Goal: Information Seeking & Learning: Find specific fact

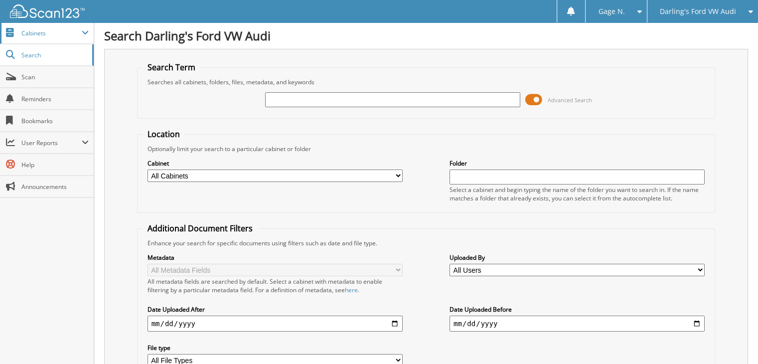
click at [44, 34] on span "Cabinets" at bounding box center [51, 33] width 60 height 8
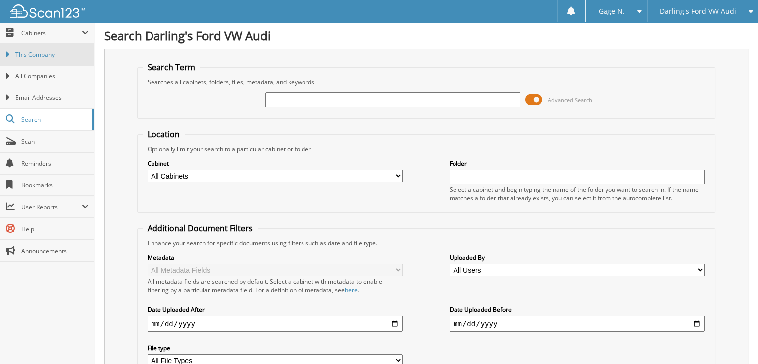
click at [52, 59] on link "This Company" at bounding box center [47, 54] width 94 height 21
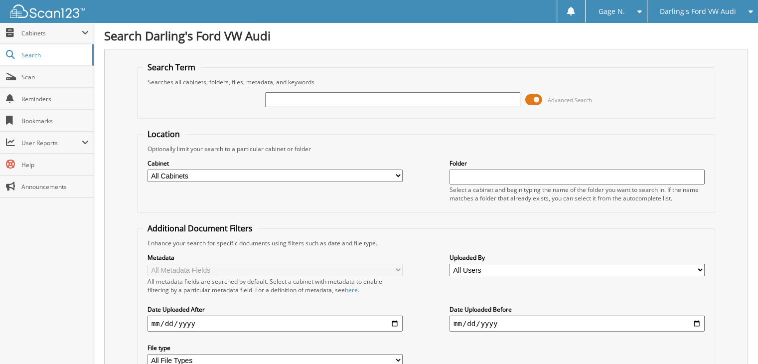
click at [321, 96] on input "text" at bounding box center [392, 99] width 255 height 15
type input "311485"
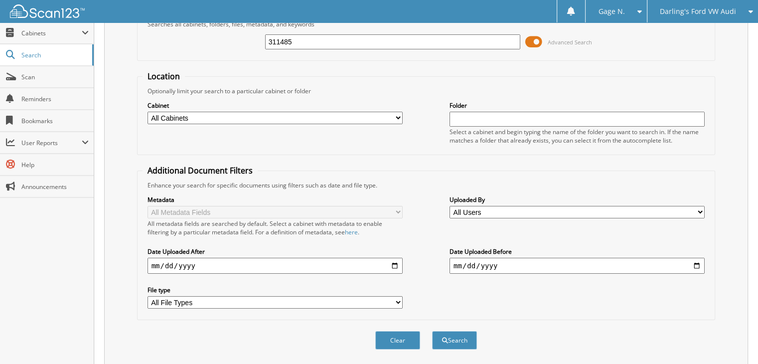
scroll to position [115, 0]
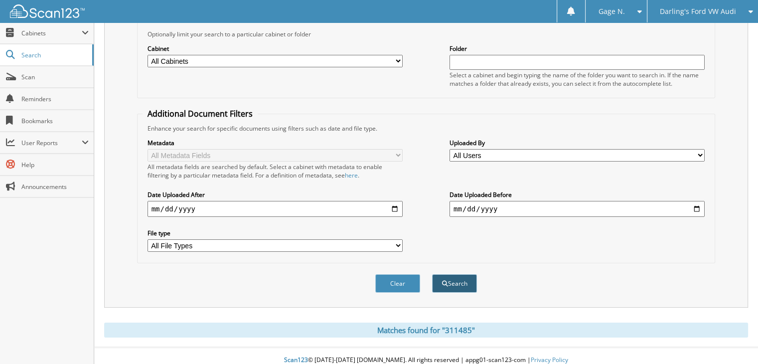
click at [461, 274] on button "Search" at bounding box center [454, 283] width 45 height 18
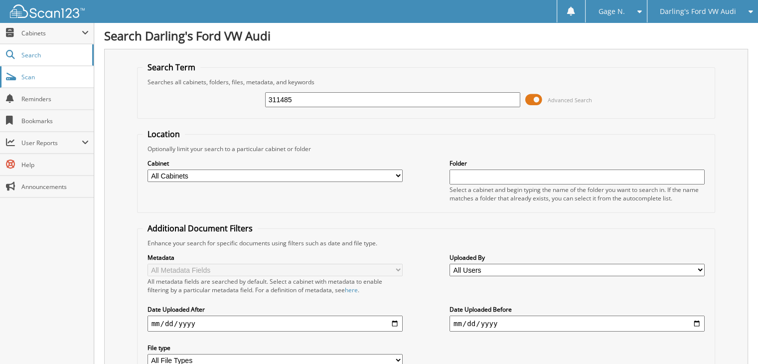
click at [31, 76] on span "Scan" at bounding box center [54, 77] width 67 height 8
click at [367, 174] on select "All Cabinets AFTERMARKET SOLD O/S A DEAL Darling's Undercoating and ... GREENPO…" at bounding box center [275, 175] width 255 height 12
click at [333, 102] on input "text" at bounding box center [392, 99] width 255 height 15
type input "311485"
